Goal: Register for event/course

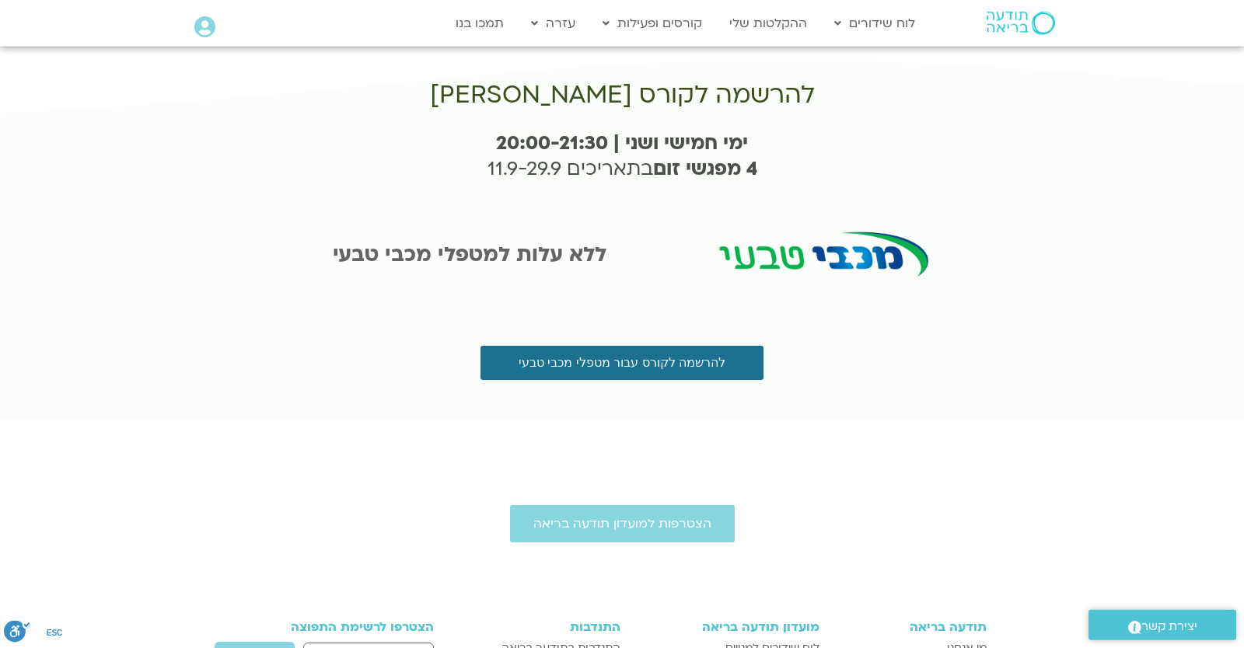
scroll to position [2635, 0]
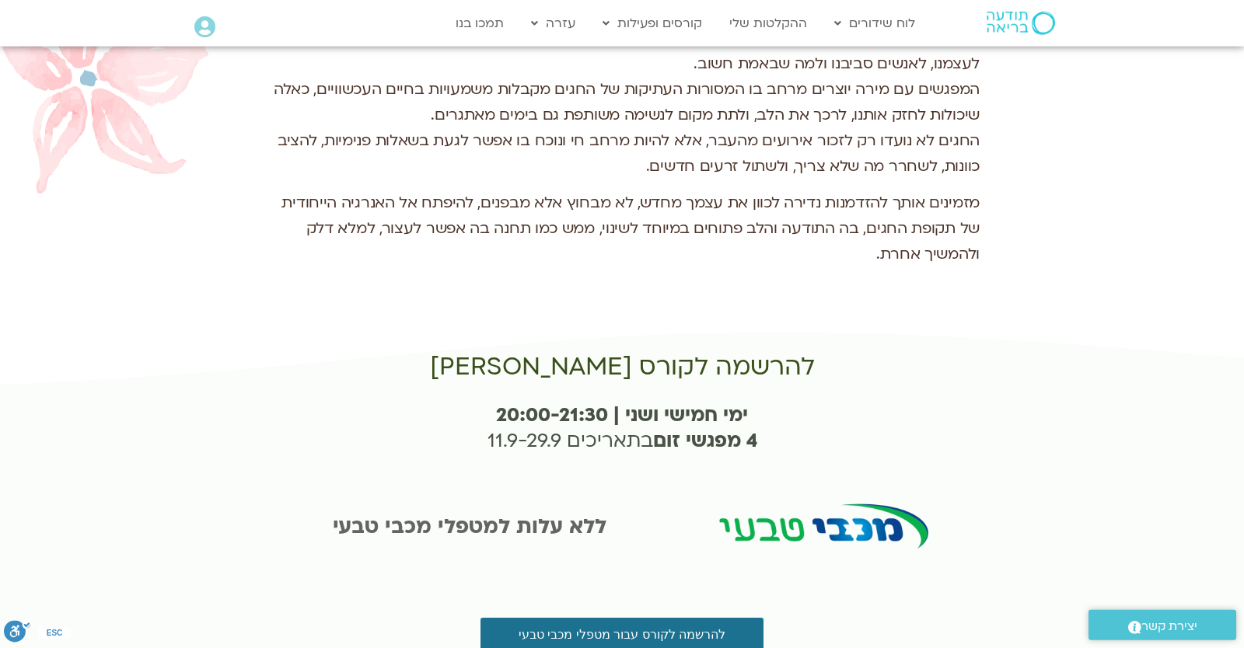
click at [204, 35] on icon at bounding box center [204, 27] width 21 height 22
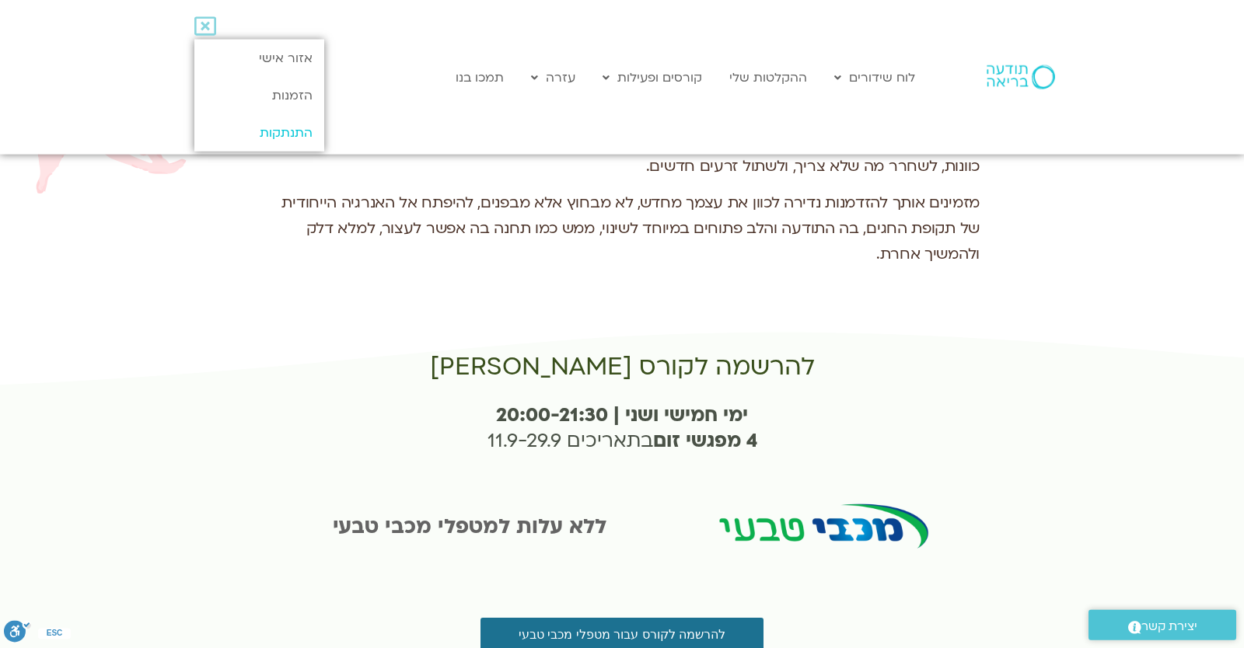
click at [251, 119] on link "התנתקות" at bounding box center [259, 132] width 130 height 37
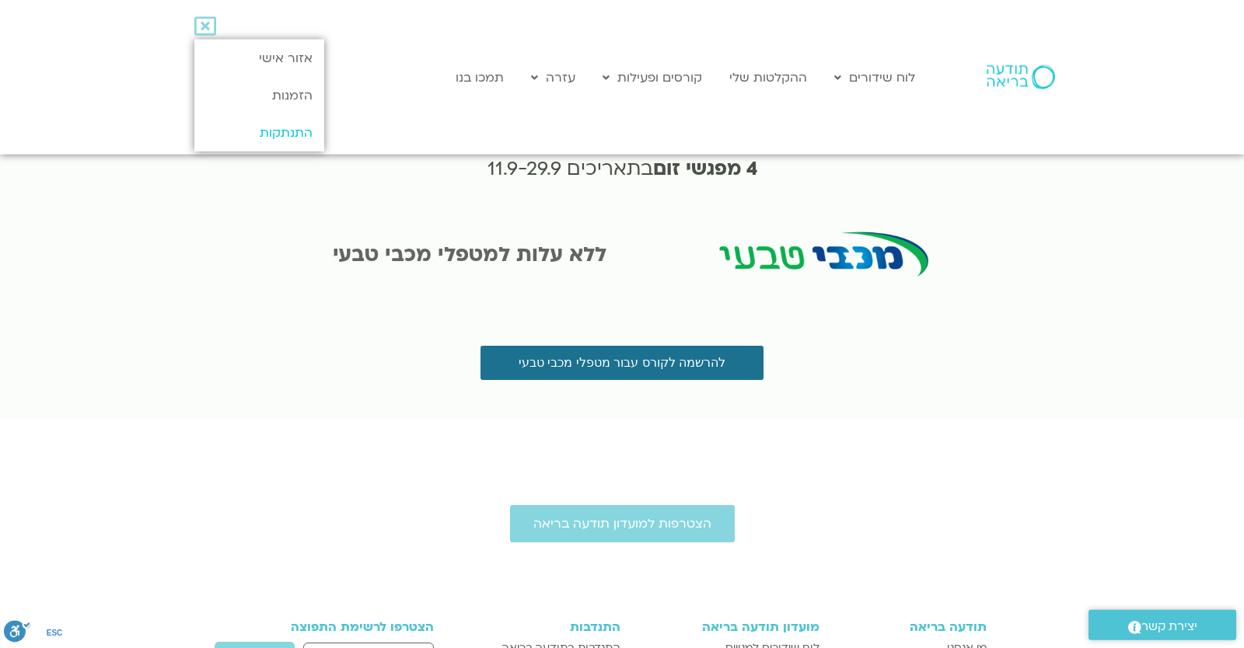
scroll to position [2771, 0]
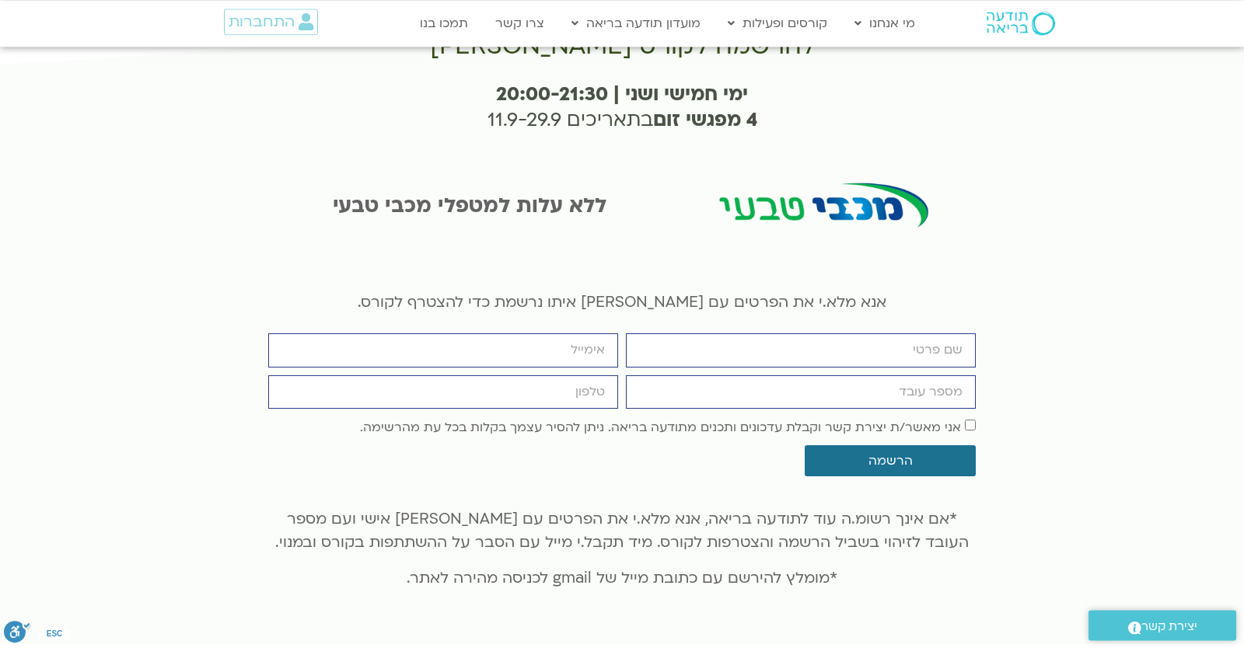
scroll to position [2947, 0]
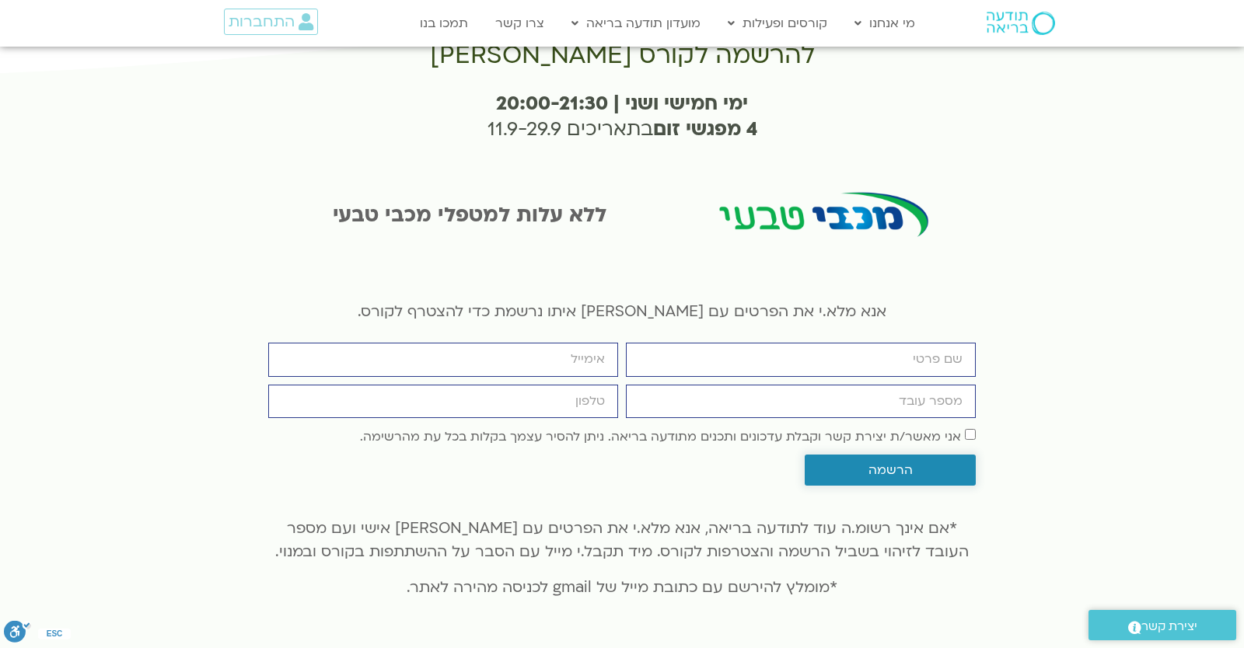
scroll to position [2947, 0]
click at [740, 343] on input "firstname" at bounding box center [801, 359] width 350 height 33
click at [738, 343] on input "firstname" at bounding box center [801, 359] width 350 height 33
type input "check"
click at [480, 343] on input "email" at bounding box center [443, 359] width 350 height 33
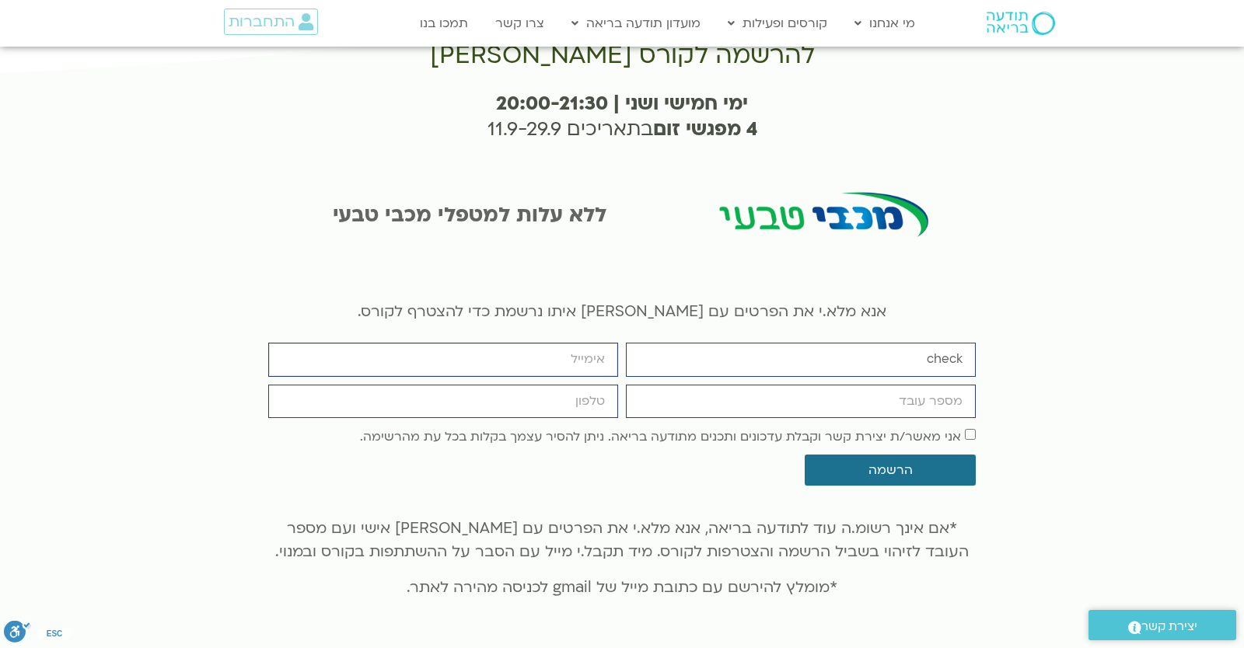
click at [480, 343] on input "email" at bounding box center [443, 359] width 350 height 33
type input "yonatanrf3@gmail.com"
click at [689, 385] on input "מספר עובד" at bounding box center [801, 401] width 350 height 33
type input "6904636"
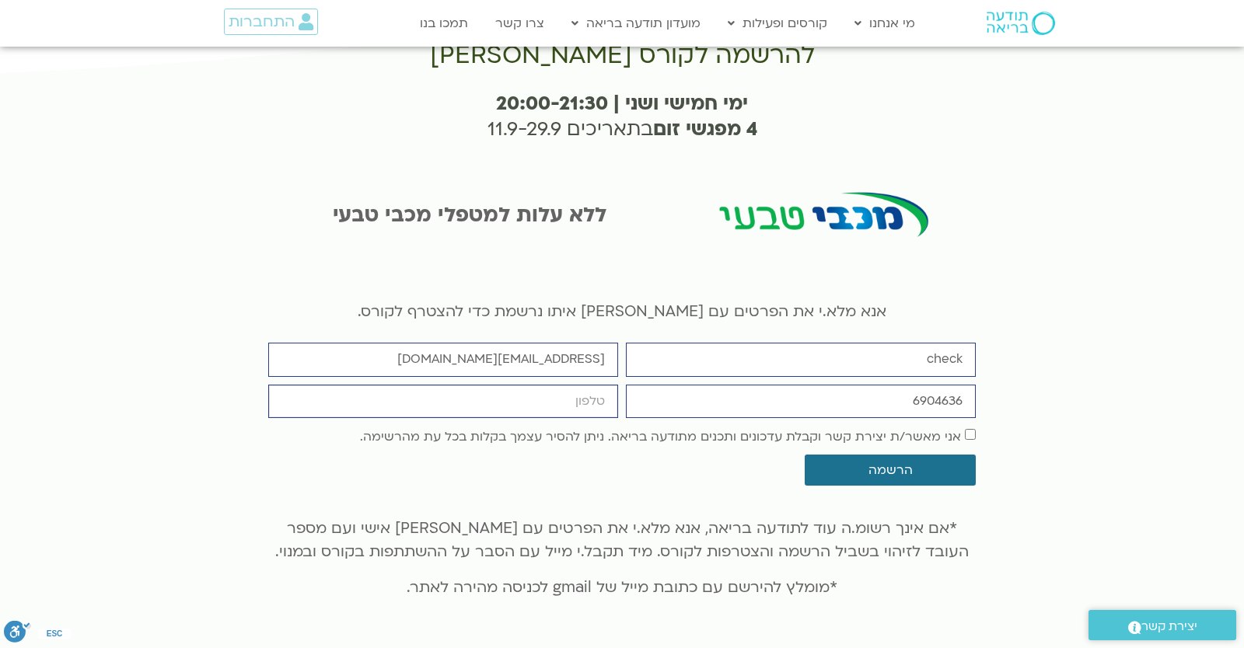
click at [561, 385] on input "cellphone" at bounding box center [443, 401] width 350 height 33
type input "0546099041"
click at [965, 426] on span "אני מאשר/ת יצירת קשר וקבלת עדכונים ותכנים מתודעה בריאה. ניתן להסיר עצמך בקלות ב…" at bounding box center [668, 436] width 616 height 21
click at [882, 455] on button "הרשמה" at bounding box center [889, 470] width 171 height 31
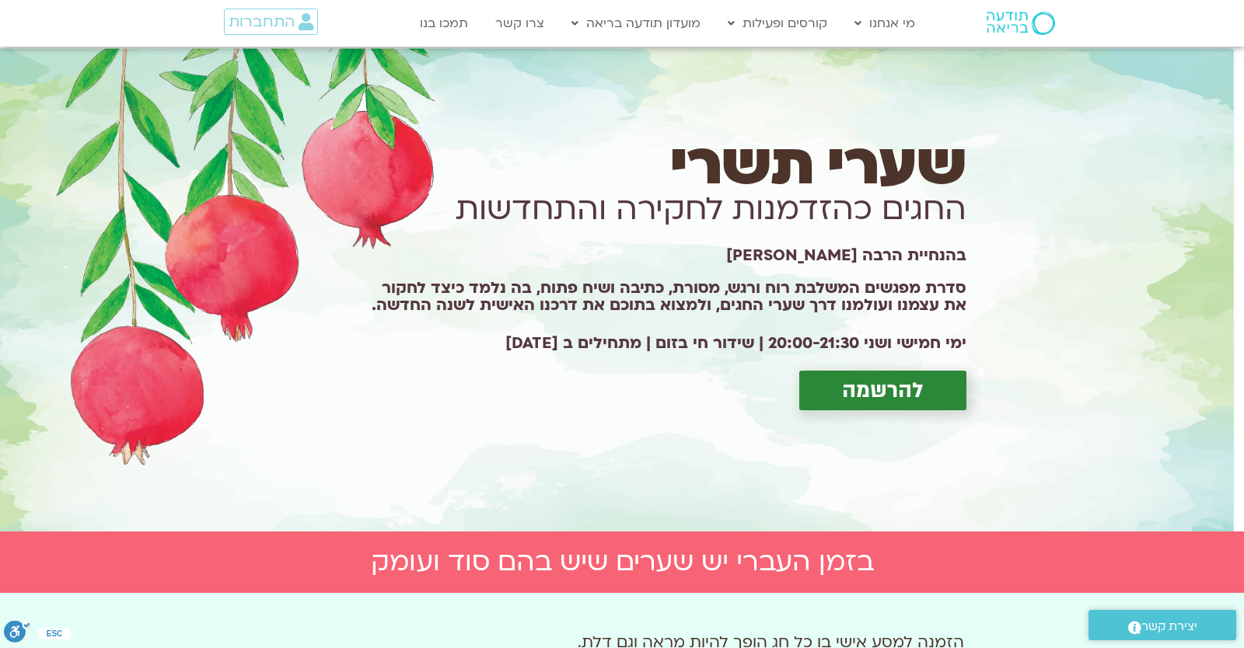
scroll to position [2947, 0]
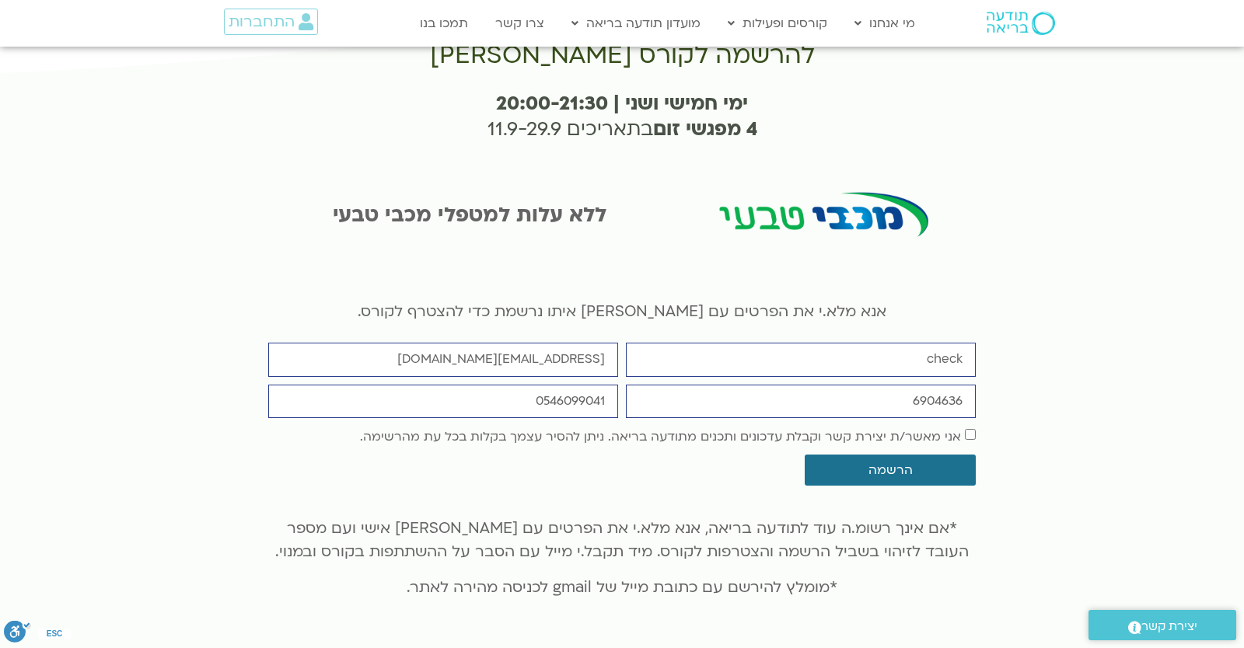
click at [922, 363] on div "firstname check email yonatanrf3@gmail.com מספר עובד 6904636 cellphone 05460990…" at bounding box center [621, 418] width 715 height 150
click at [923, 385] on input "6904636" at bounding box center [801, 401] width 350 height 33
drag, startPoint x: 958, startPoint y: 381, endPoint x: 1001, endPoint y: 389, distance: 44.4
click at [975, 389] on input "6904636" at bounding box center [801, 401] width 350 height 33
click at [1001, 389] on div "להרשמה לקורס שערי ימי חמישי ושני | 20:00-21:30 4 מפגשי זום בתאריכים 11.9-29.9 ל…" at bounding box center [622, 336] width 1244 height 637
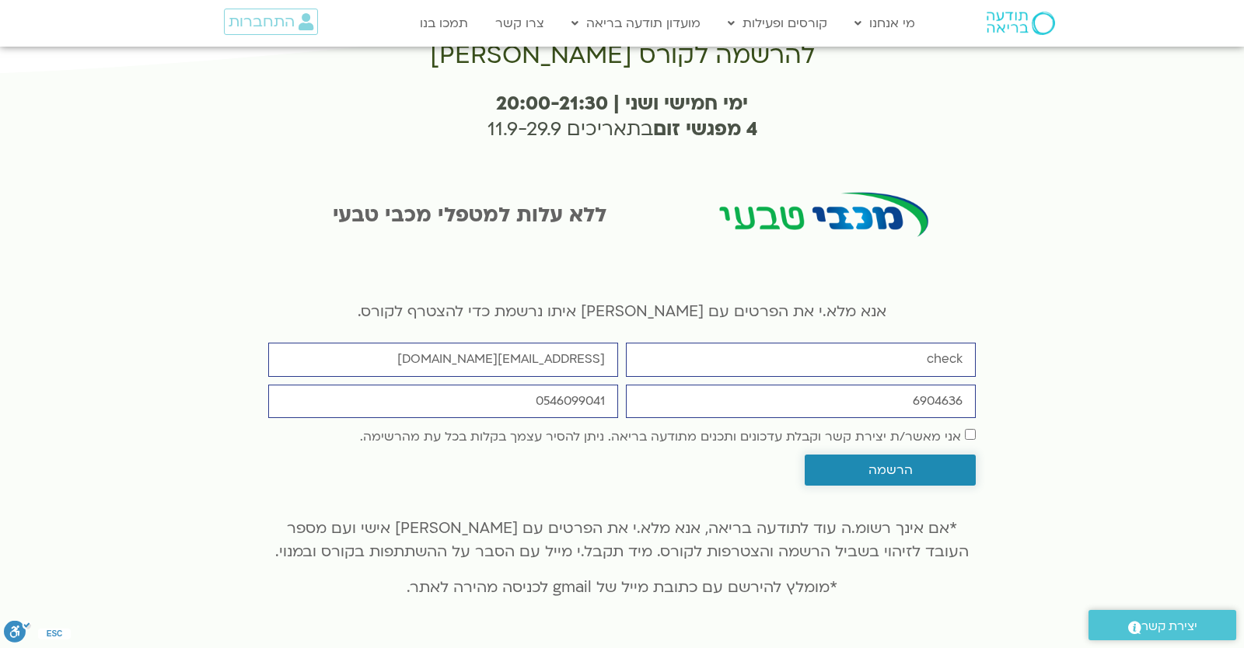
click at [929, 462] on button "הרשמה" at bounding box center [889, 470] width 171 height 31
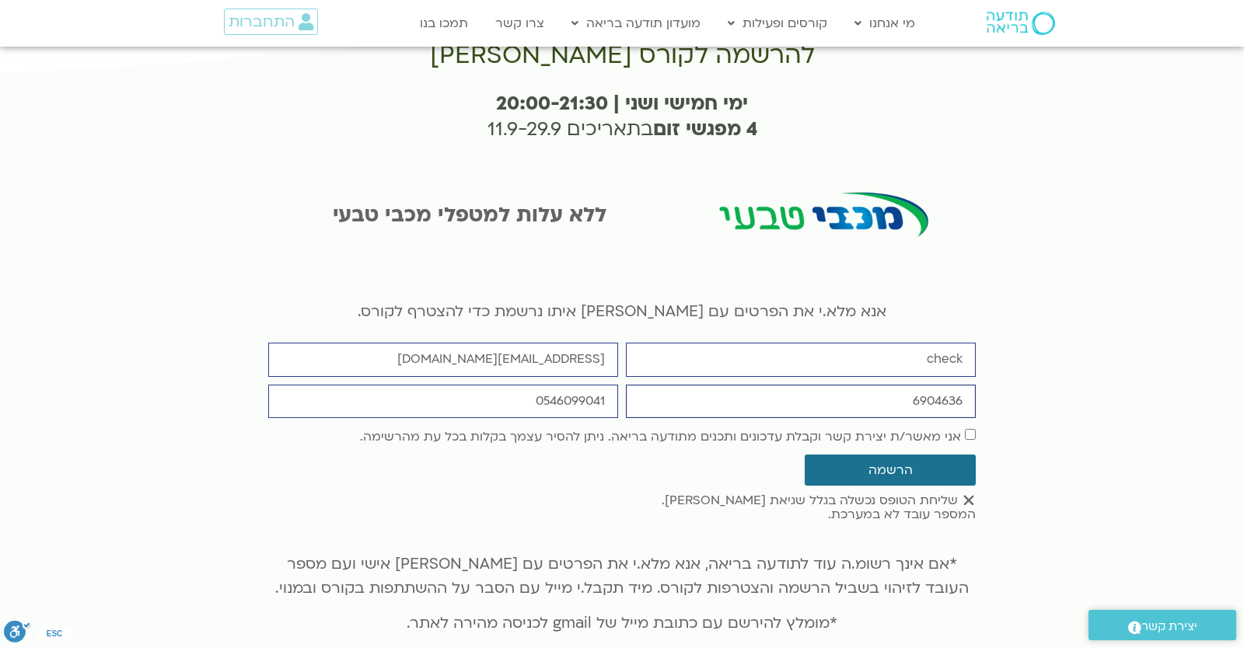
drag, startPoint x: 883, startPoint y: 379, endPoint x: 1087, endPoint y: 383, distance: 204.5
click at [975, 385] on input "6904636" at bounding box center [801, 401] width 350 height 33
type input "0000000"
click at [928, 459] on button "הרשמה" at bounding box center [889, 470] width 171 height 31
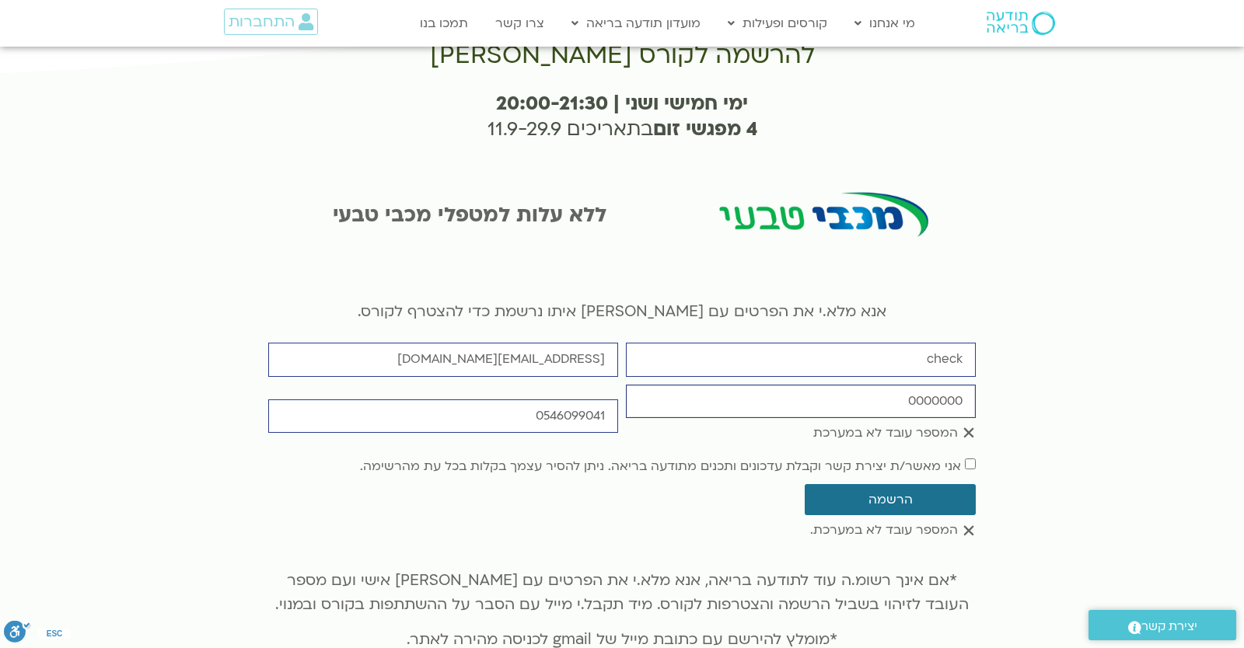
drag, startPoint x: 874, startPoint y: 369, endPoint x: 1184, endPoint y: 414, distance: 313.4
click at [975, 403] on input "0000000" at bounding box center [801, 401] width 350 height 33
click at [904, 385] on input "מספר עובד" at bounding box center [801, 401] width 350 height 33
type input "6904636"
click at [940, 484] on button "הרשמה" at bounding box center [889, 499] width 171 height 31
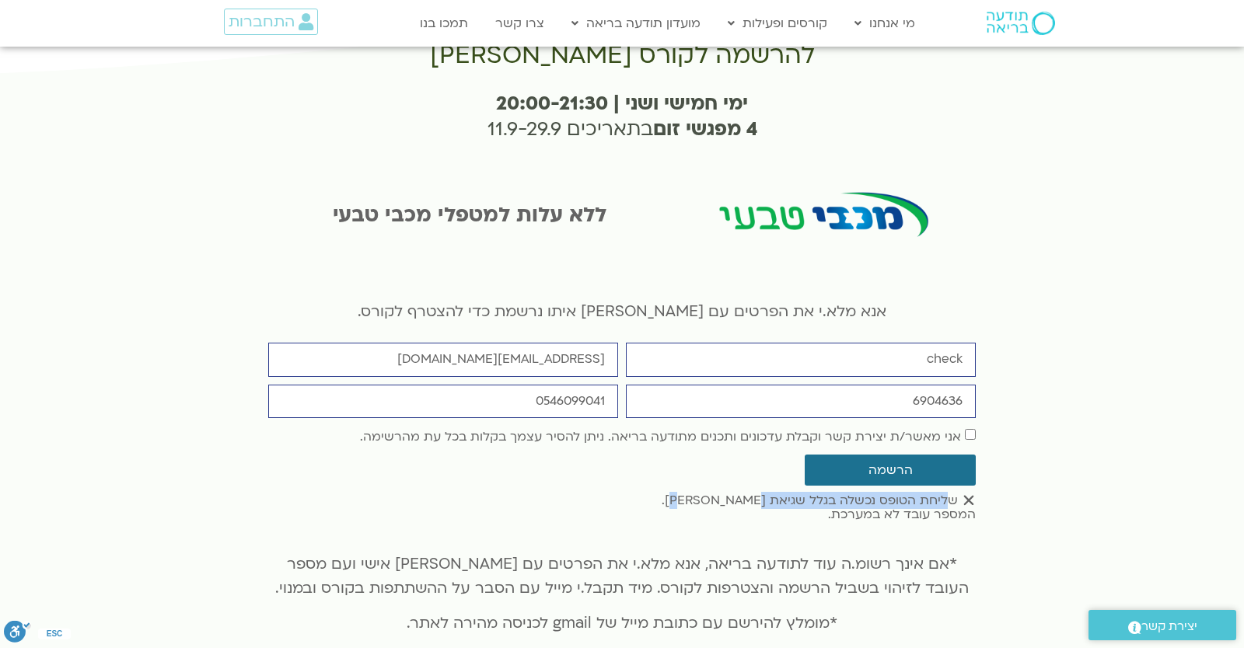
drag, startPoint x: 951, startPoint y: 477, endPoint x: 752, endPoint y: 486, distance: 198.4
click at [752, 494] on div "שליחת הטופס נכשלה בגלל שגיאת שרת. המספר עובד לא במערכת." at bounding box center [621, 508] width 707 height 29
drag, startPoint x: 885, startPoint y: 504, endPoint x: 981, endPoint y: 503, distance: 96.4
click at [981, 503] on div "להרשמה לקורס שערי ימי חמישי ושני | 20:00-21:30 4 מפגשי זום בתאריכים 11.9-29.9 ל…" at bounding box center [622, 354] width 1244 height 673
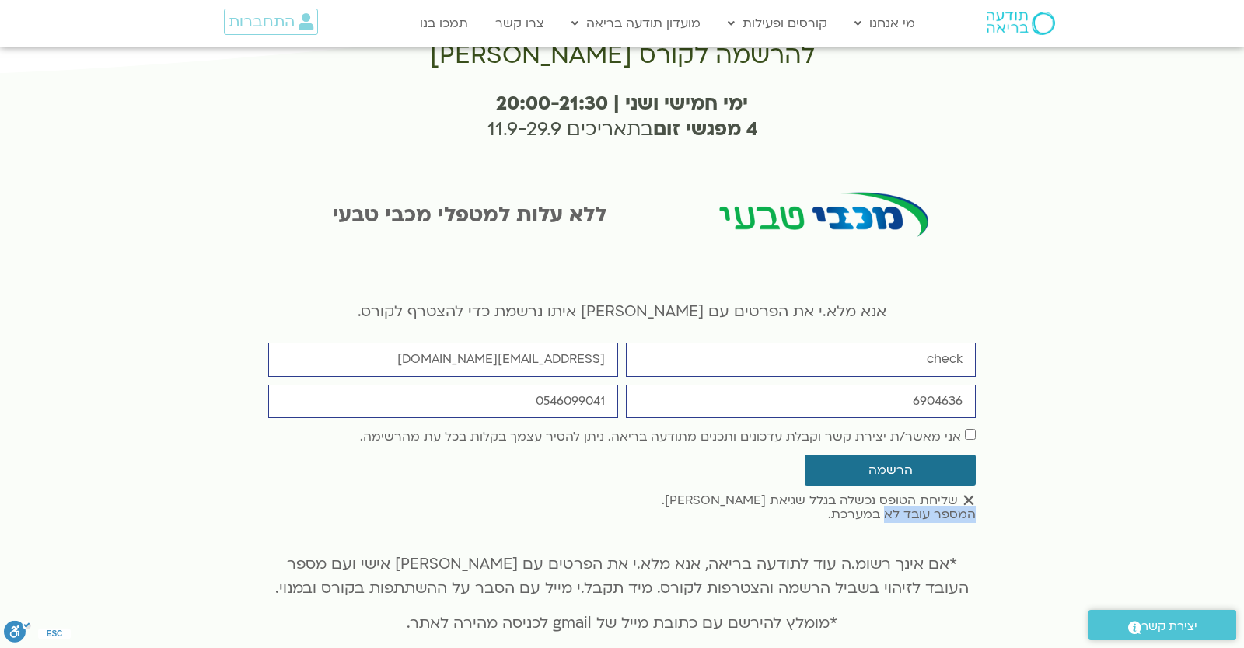
click at [917, 499] on div "שליחת הטופס נכשלה בגלל שגיאת שרת. המספר עובד לא במערכת." at bounding box center [621, 508] width 707 height 29
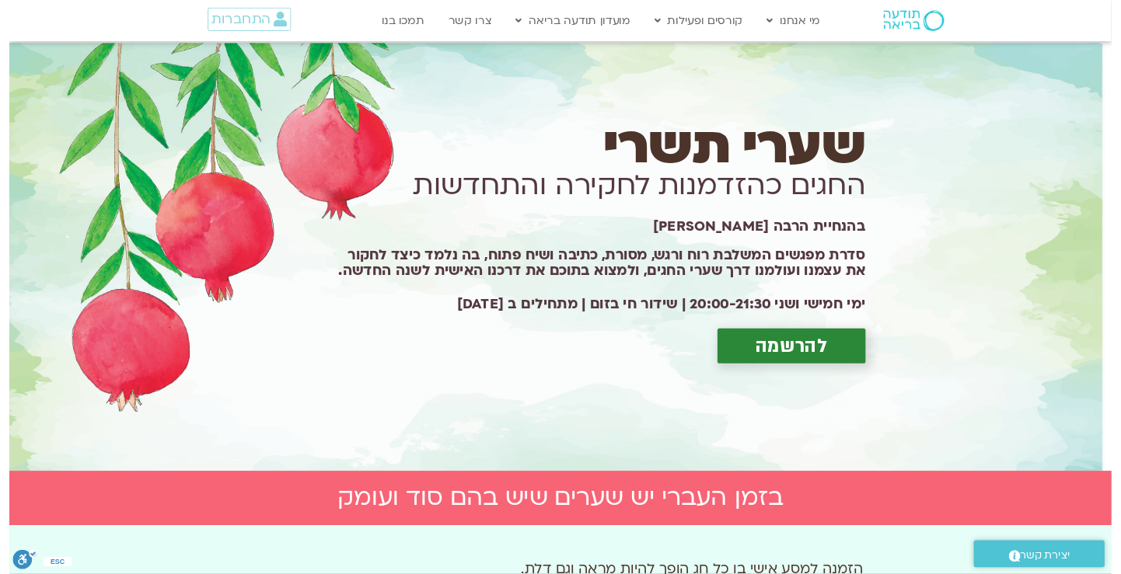
scroll to position [2947, 0]
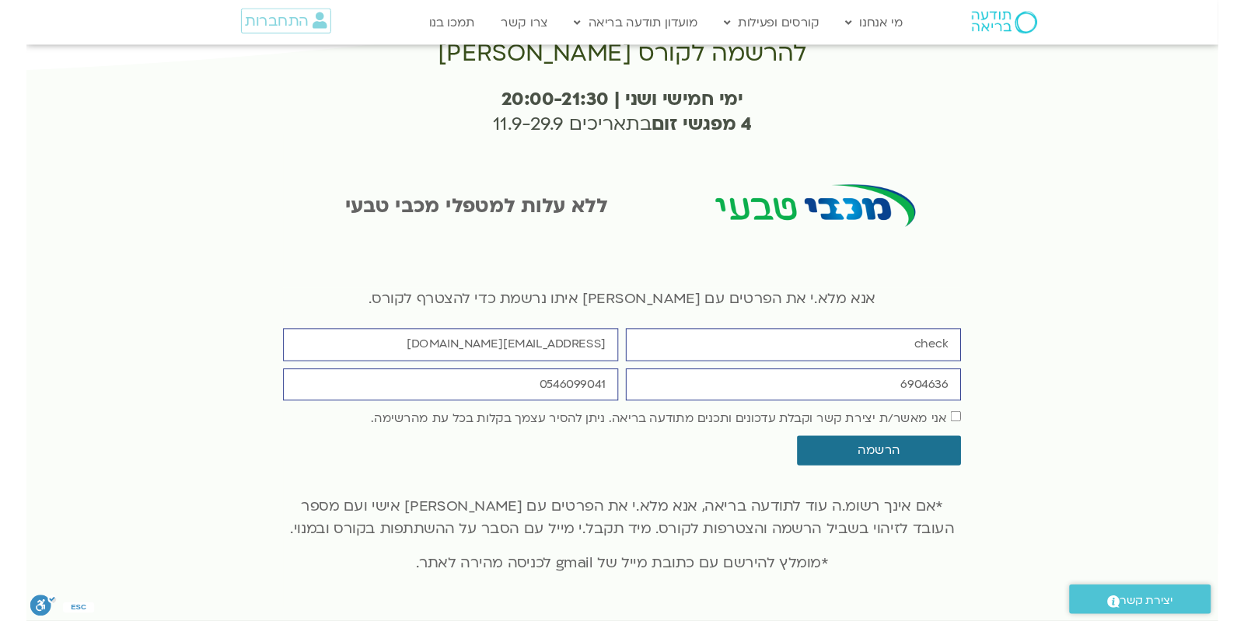
scroll to position [2947, 0]
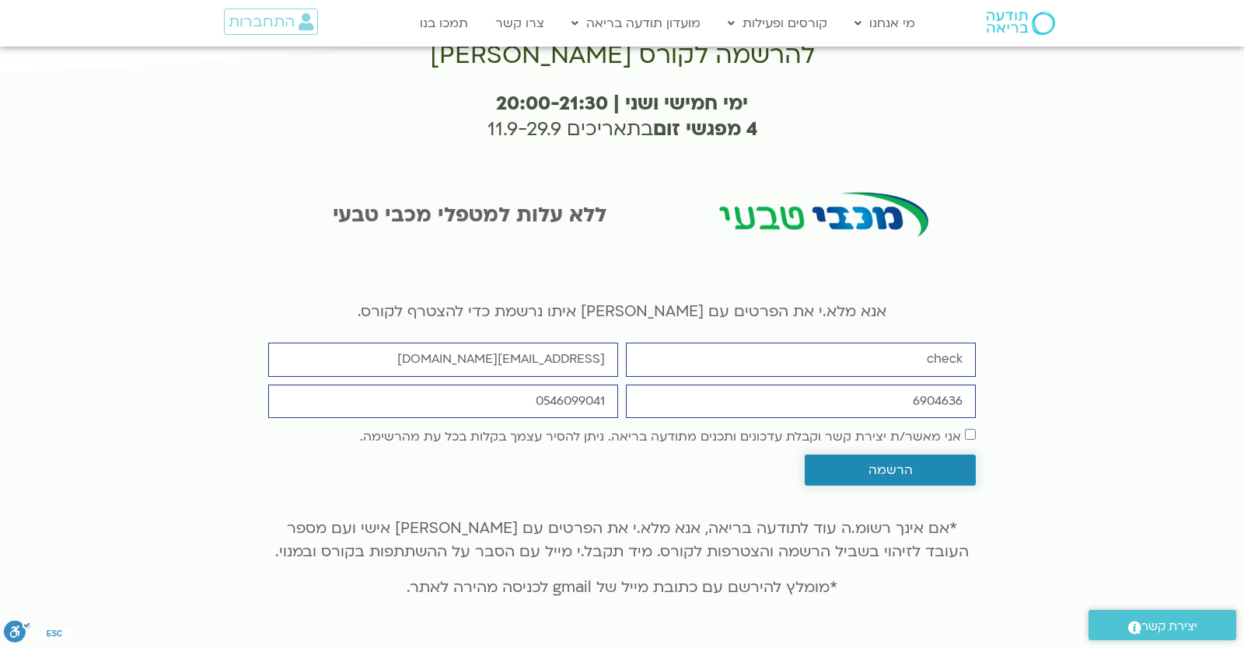
click at [927, 463] on span "הרשמה" at bounding box center [890, 470] width 134 height 14
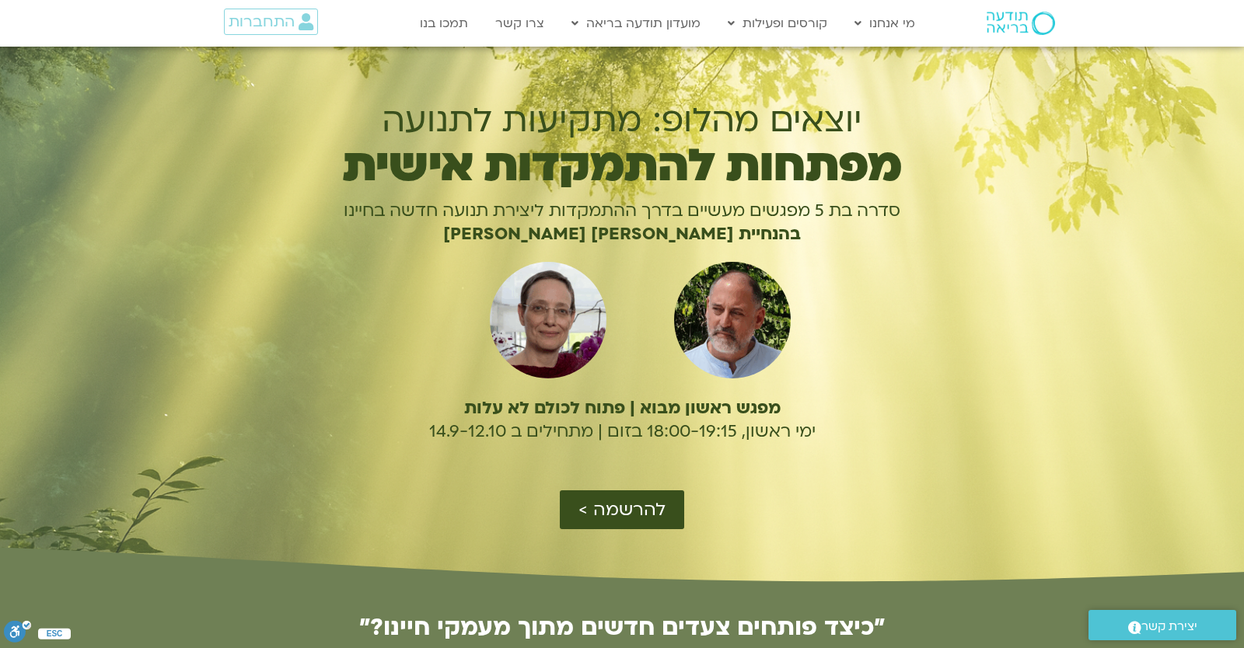
click at [631, 514] on span "להרשמה >" at bounding box center [621, 510] width 87 height 20
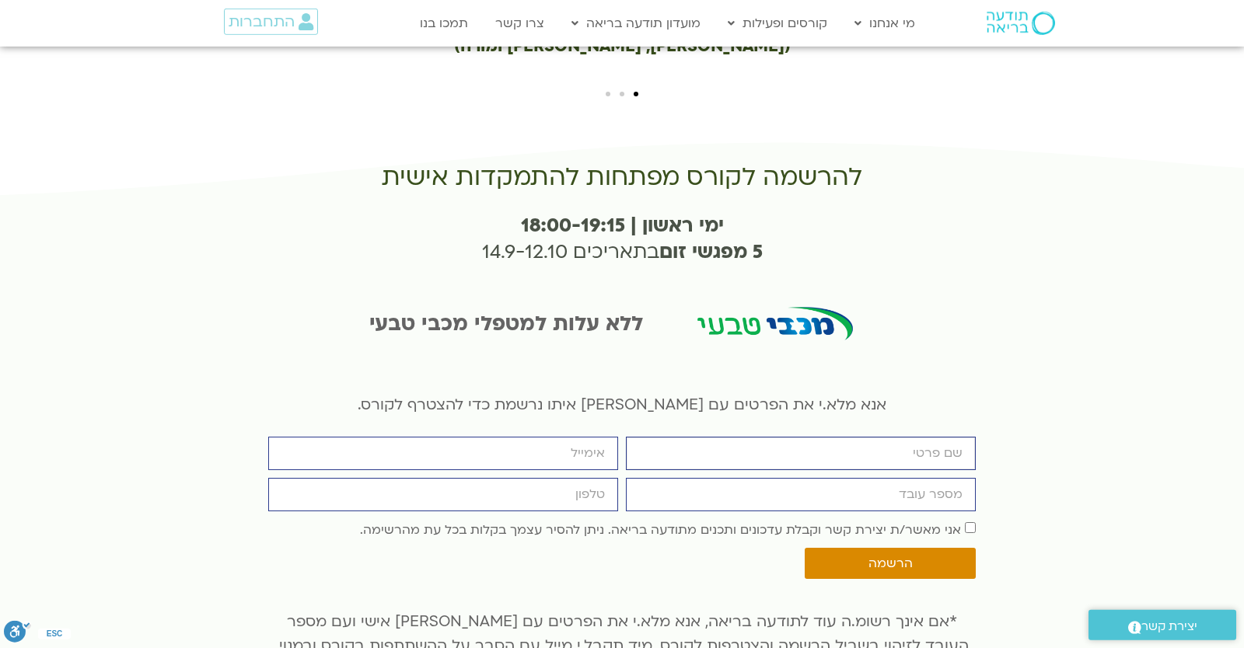
click at [729, 437] on input "firstname" at bounding box center [801, 453] width 350 height 33
type input "check"
click at [546, 437] on input "email" at bounding box center [443, 453] width 350 height 33
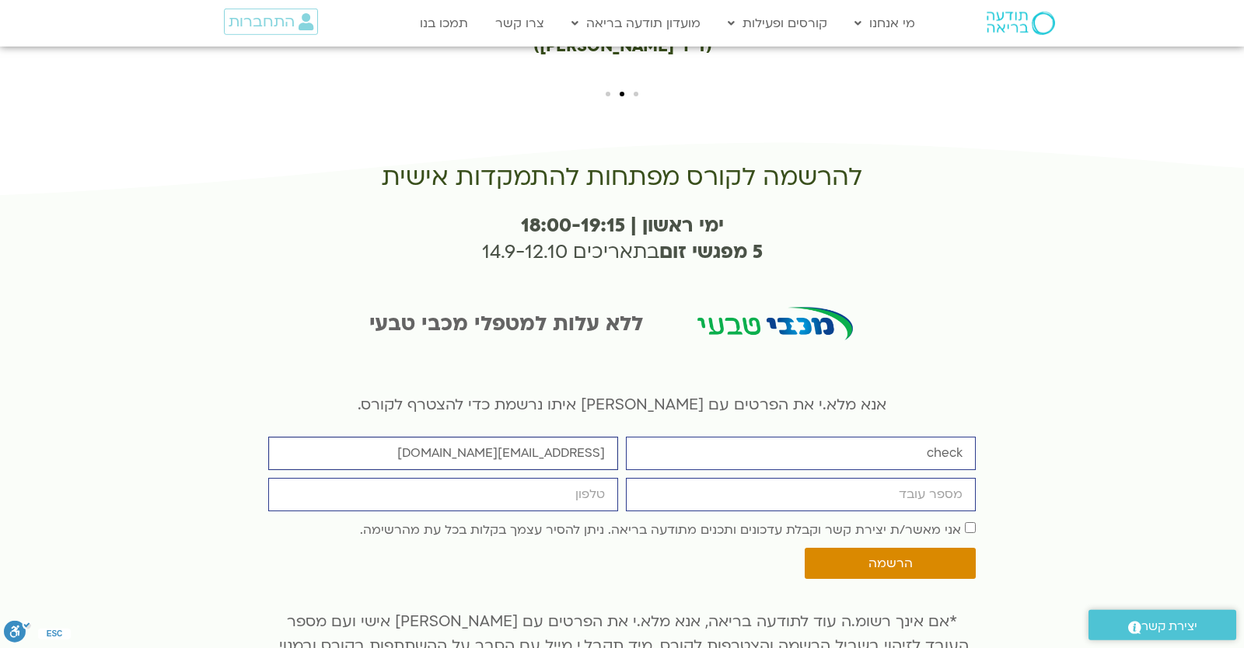
type input "[EMAIL_ADDRESS][DOMAIN_NAME]"
click at [651, 478] on input "מספר עובד" at bounding box center [801, 494] width 350 height 33
type input "6904636"
click at [526, 478] on input "cellphone" at bounding box center [443, 494] width 350 height 33
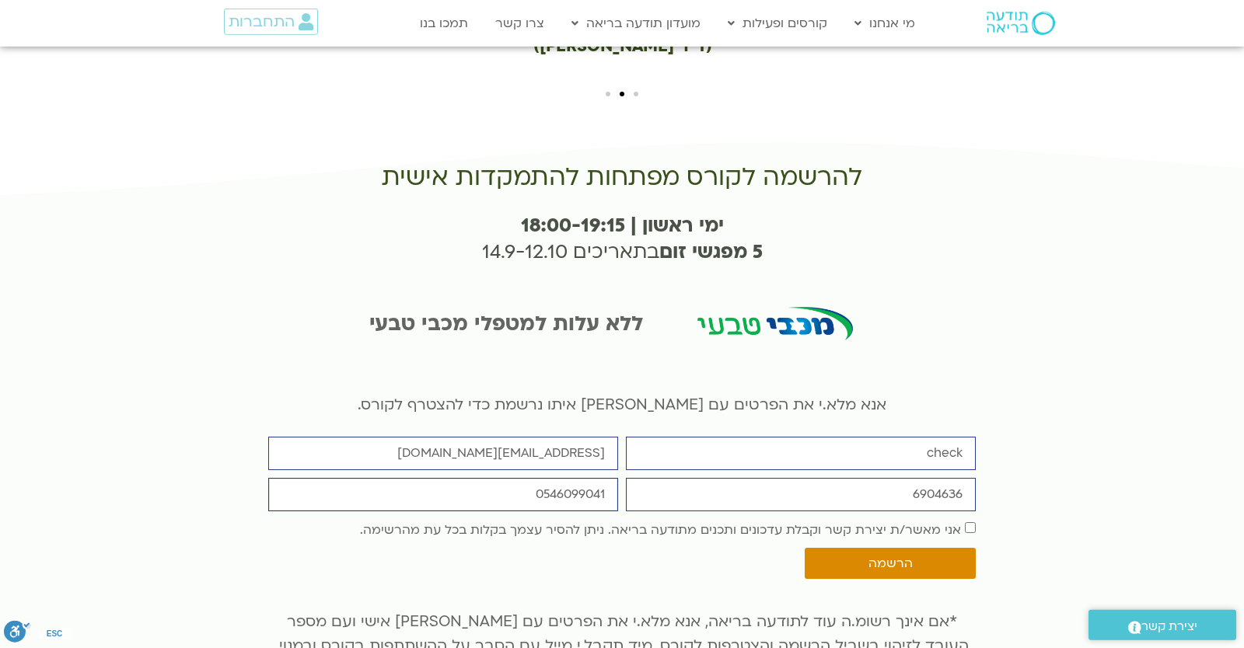
type input "0546099041"
drag, startPoint x: 754, startPoint y: 397, endPoint x: 752, endPoint y: 407, distance: 9.6
click at [754, 437] on div "firstname check email yonatanrf3@gmail.com מספר עובד 6904636 cellphone 05460990…" at bounding box center [621, 512] width 715 height 150
click at [752, 522] on label "אני מאשר/ת יצירת קשר וקבלת עדכונים ותכנים מתודעה בריאה. ניתן להסיר עצמך בקלות ב…" at bounding box center [660, 530] width 601 height 17
click at [825, 557] on span "הרשמה" at bounding box center [890, 564] width 134 height 14
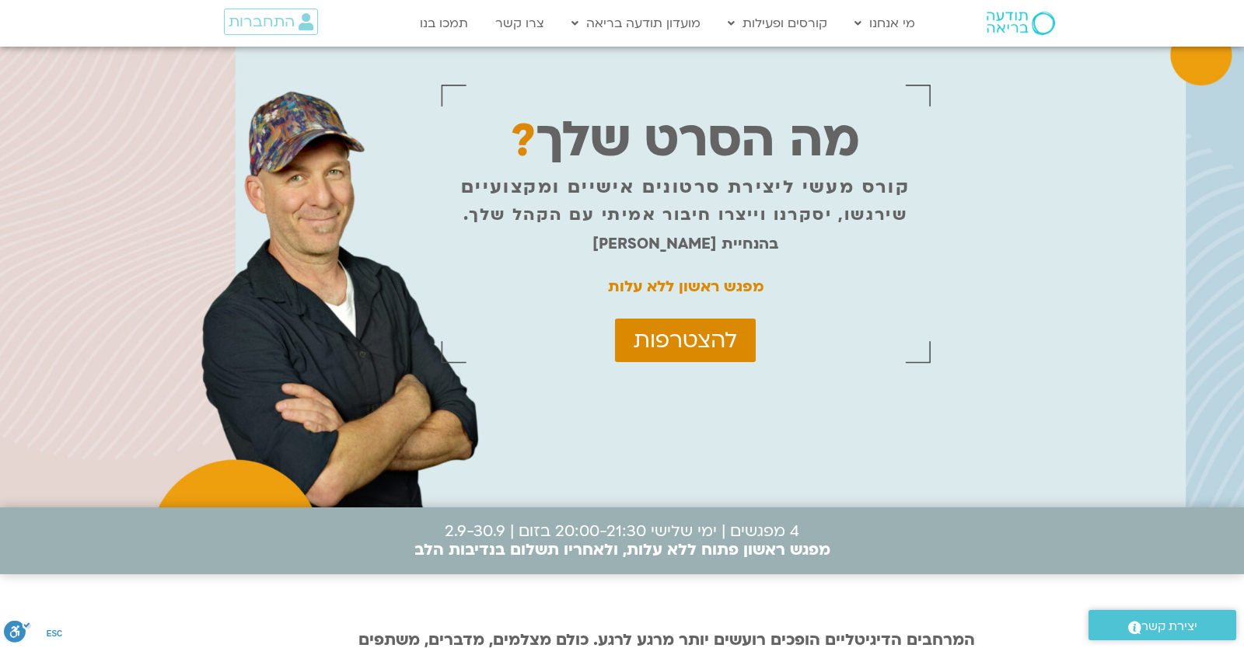
click at [698, 350] on span "להצטרפות" at bounding box center [684, 340] width 103 height 25
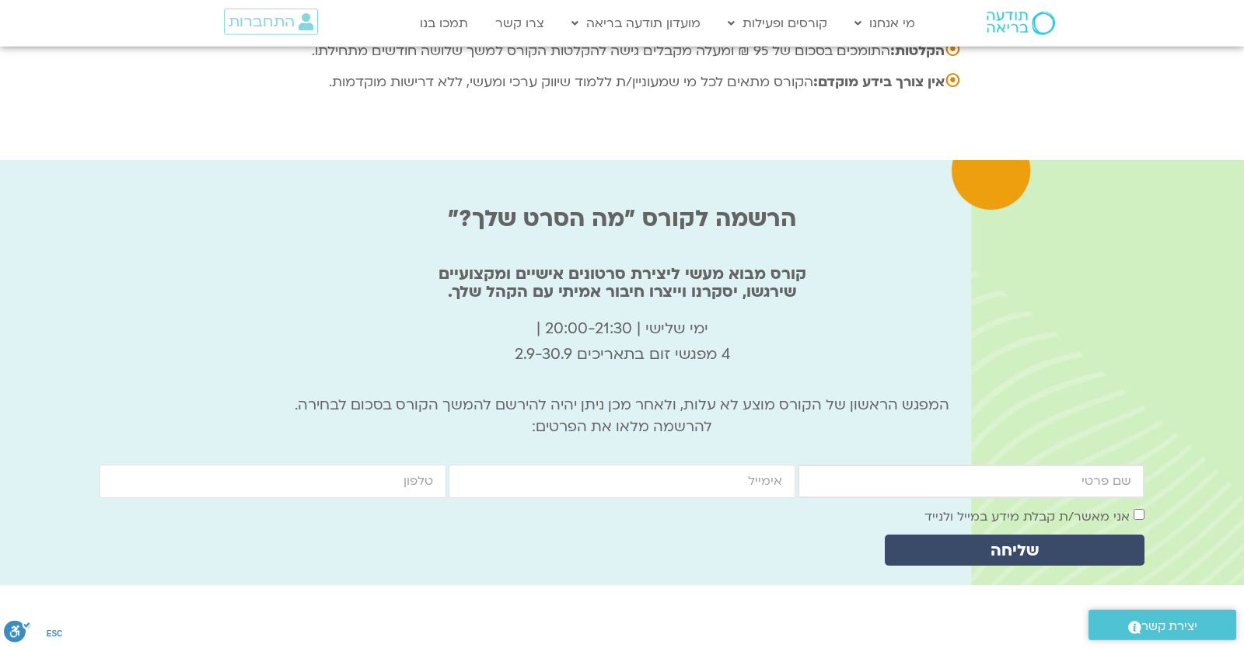
click at [876, 465] on input "firstname" at bounding box center [970, 481] width 347 height 33
click at [875, 465] on input "firstname" at bounding box center [970, 481] width 347 height 33
type input "check"
click at [733, 465] on input "email" at bounding box center [621, 481] width 347 height 33
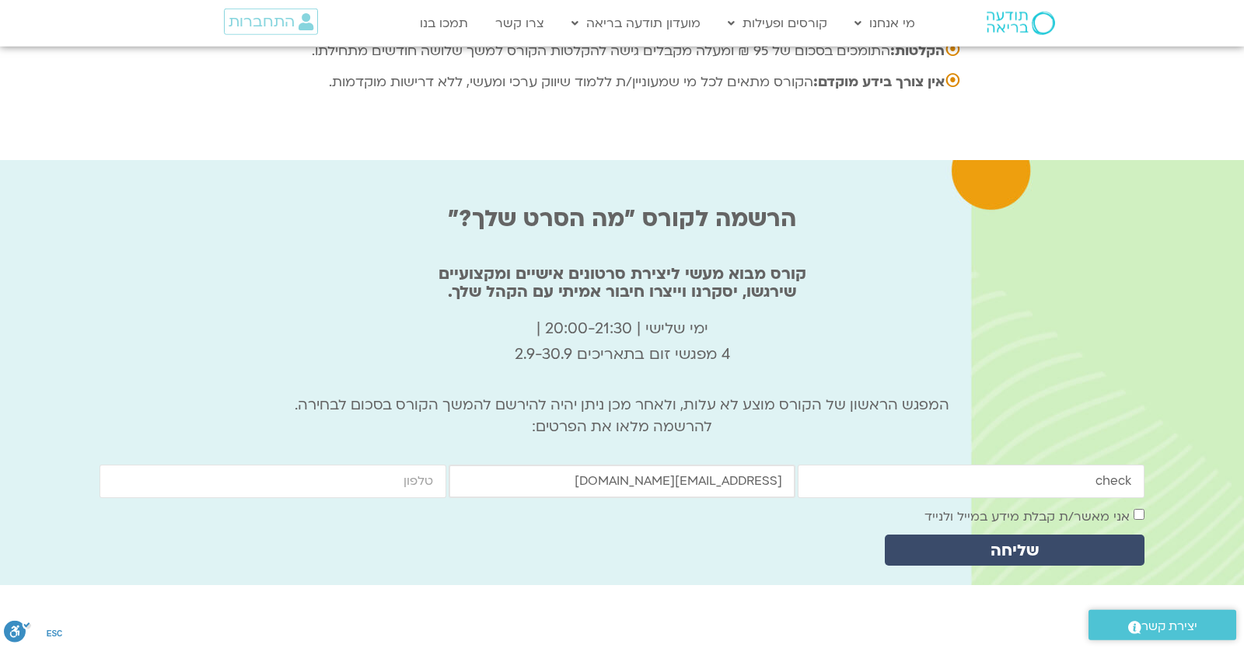
type input "yonatanrf3@gmail.com"
click at [402, 465] on input "cellphone" at bounding box center [272, 481] width 347 height 33
type input "0546099041"
click at [1111, 465] on div "firstname check email yonatanrf3@gmail.com cellphone 0546099041 אישור דיוור אני…" at bounding box center [622, 519] width 1047 height 109
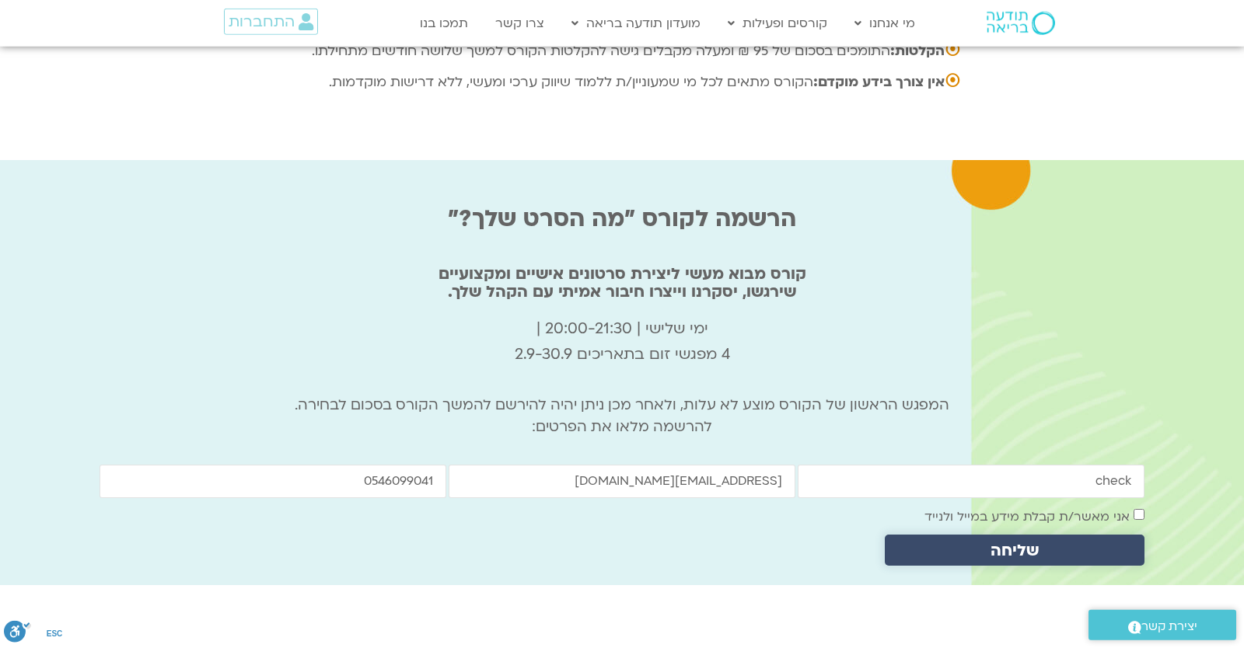
click at [1075, 542] on span "שליחה" at bounding box center [1014, 551] width 222 height 18
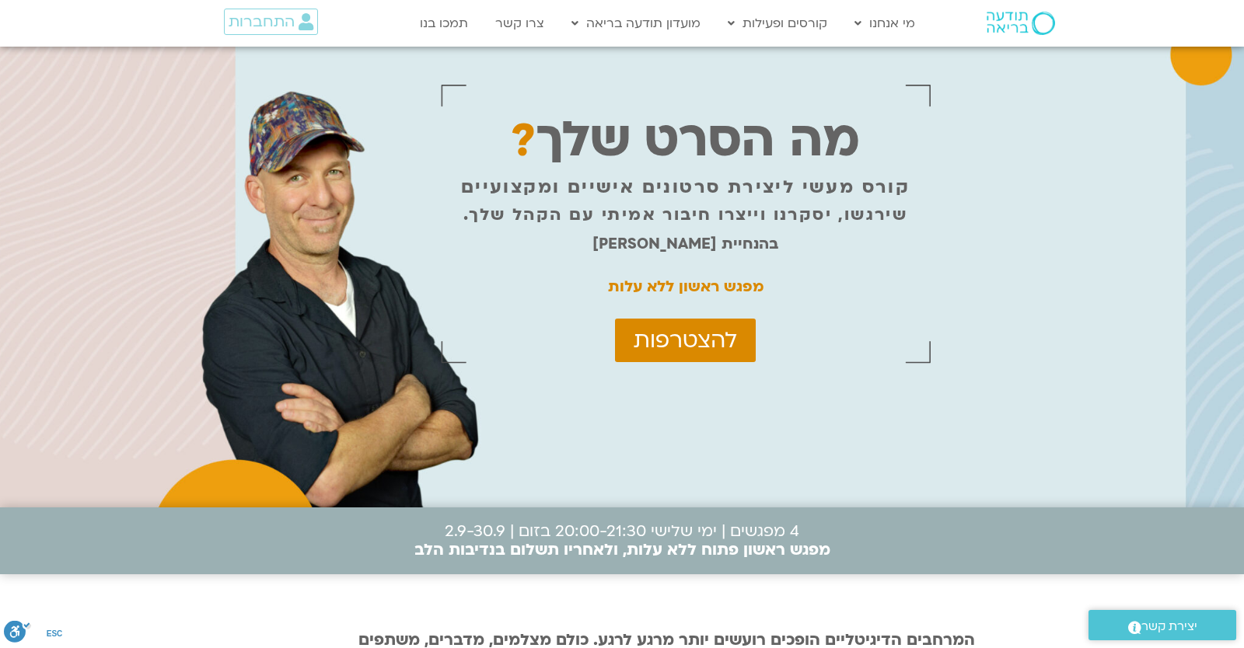
scroll to position [5041, 0]
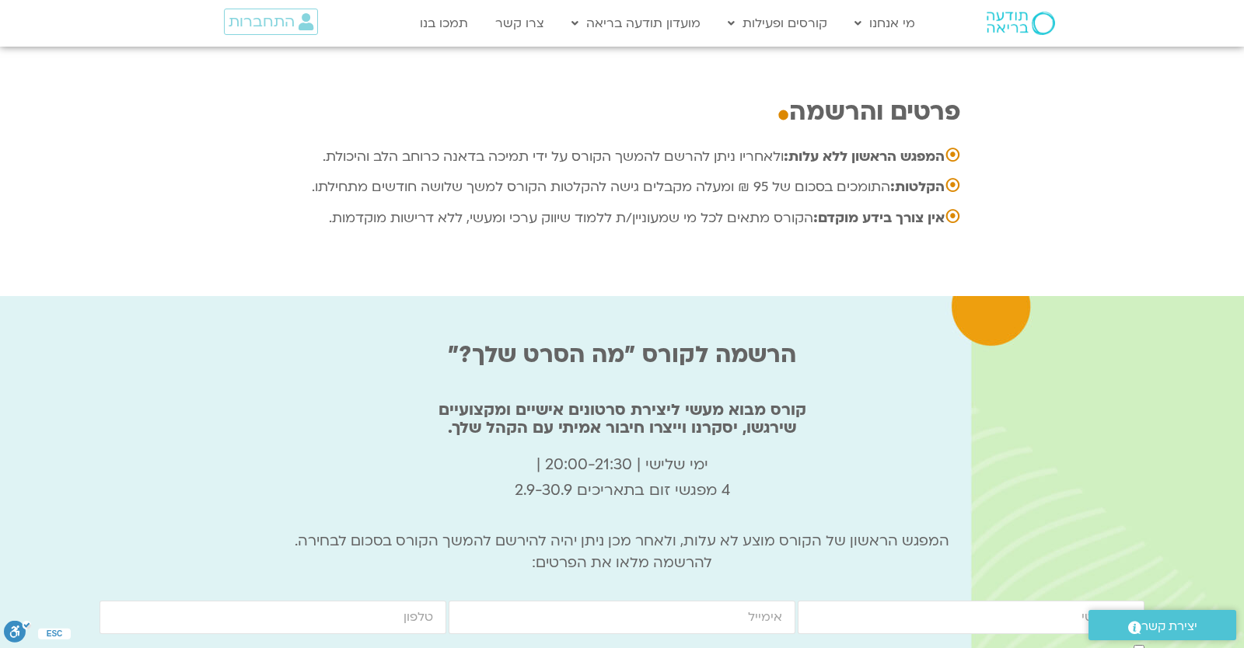
click at [564, 601] on div "firstname email cellphone אישור דיוור אני מאשר/ת קבלת מידע במייל ולנייד שליחה" at bounding box center [622, 655] width 1047 height 109
